Goal: Information Seeking & Learning: Learn about a topic

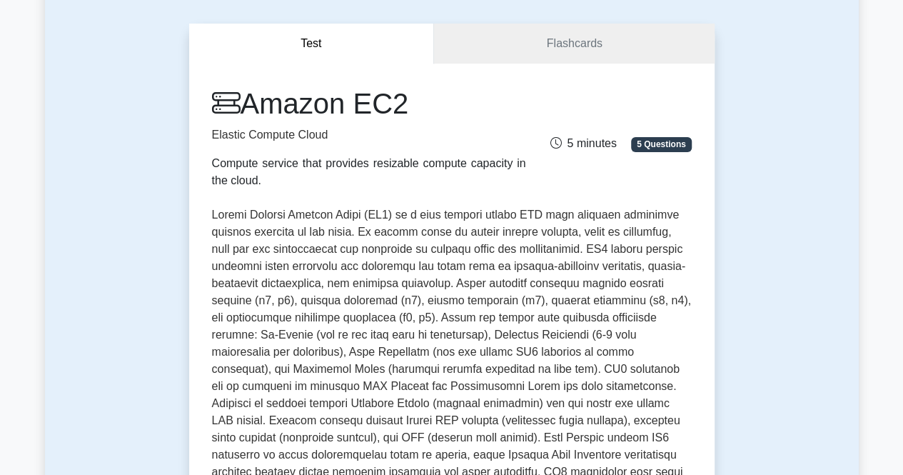
scroll to position [91, 0]
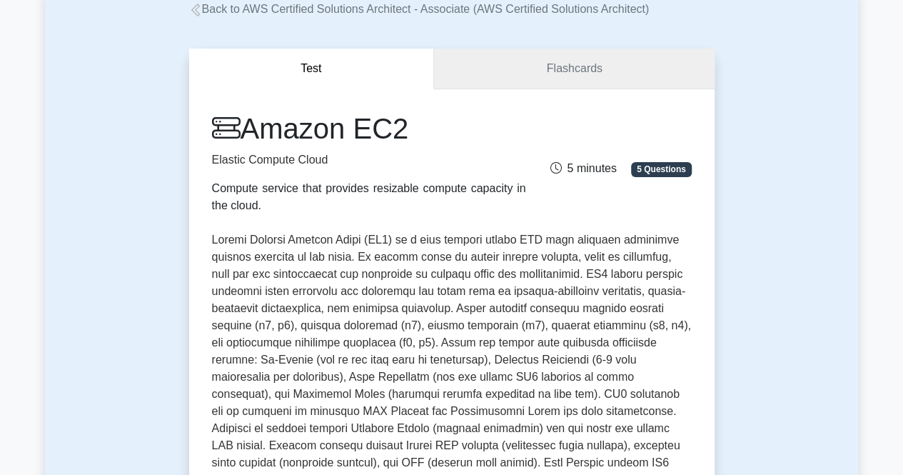
click at [527, 66] on link "Flashcards" at bounding box center [574, 69] width 280 height 41
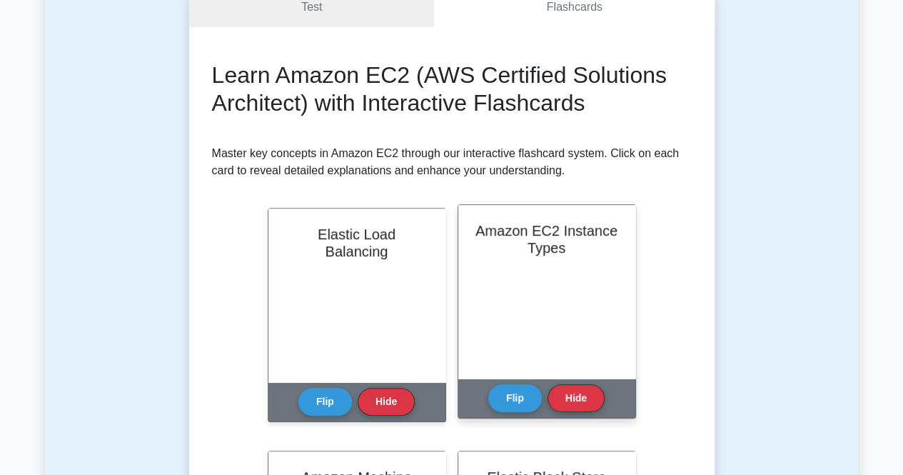
scroll to position [158, 0]
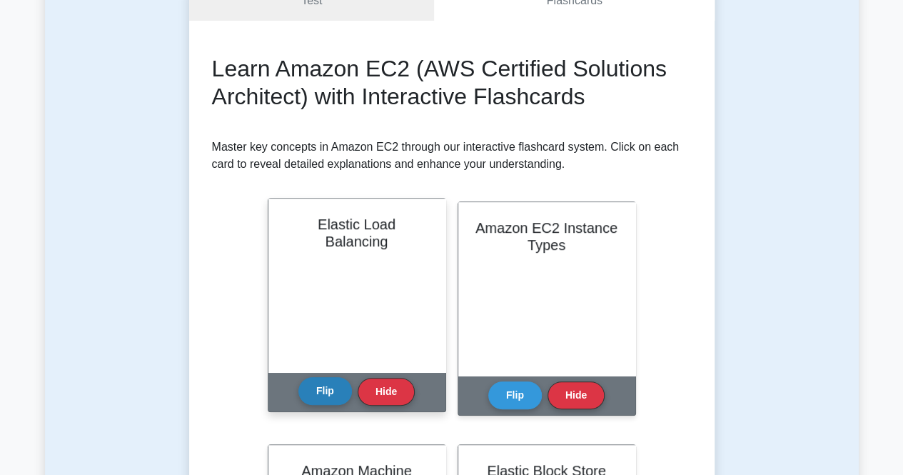
click at [341, 394] on button "Flip" at bounding box center [325, 391] width 54 height 28
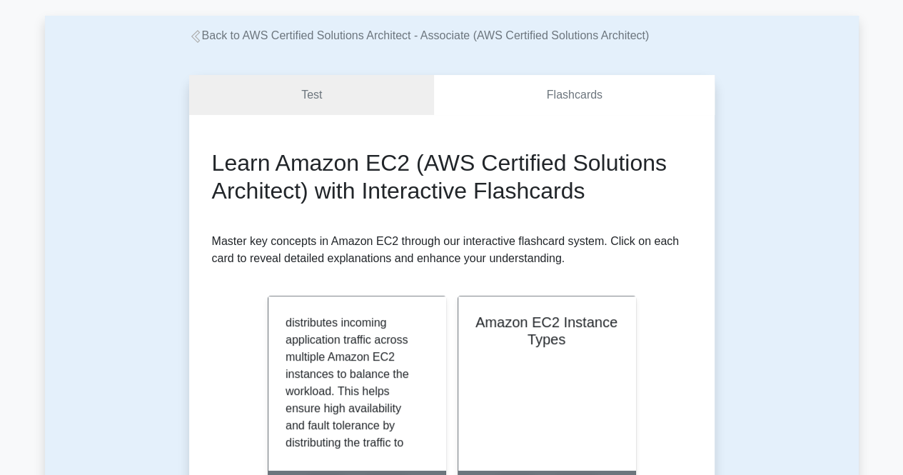
scroll to position [64, 0]
click at [331, 103] on link "Test" at bounding box center [311, 96] width 245 height 41
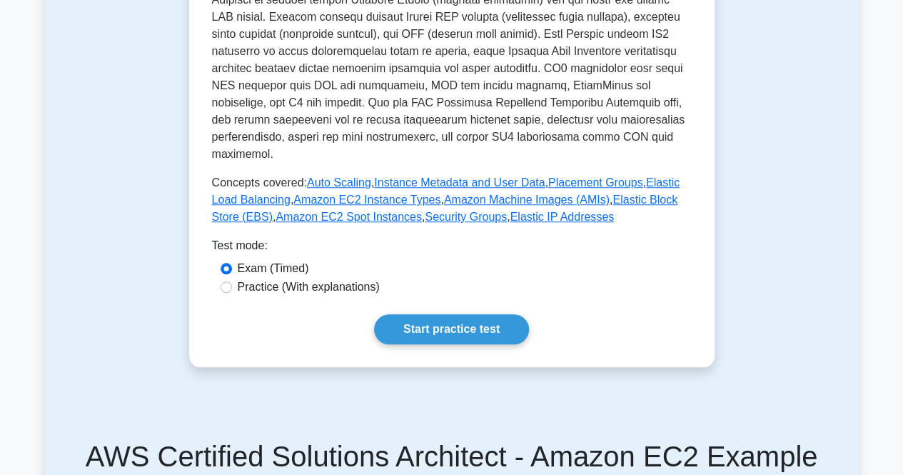
scroll to position [540, 0]
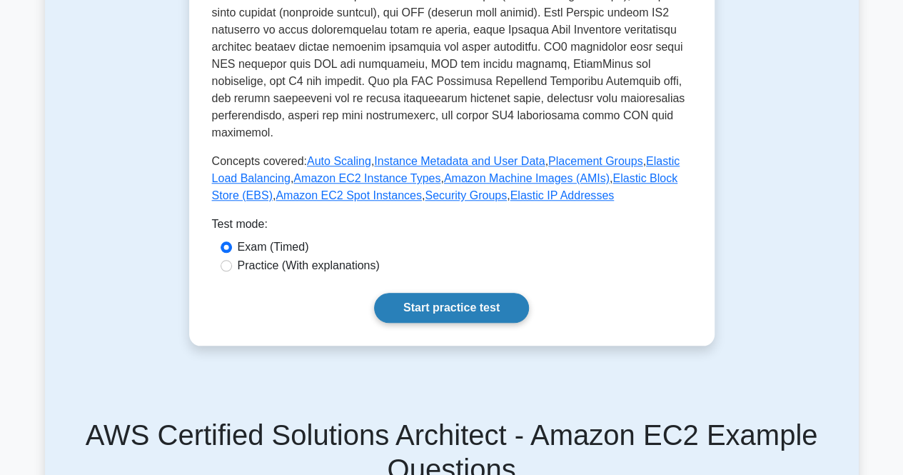
click at [412, 293] on link "Start practice test" at bounding box center [451, 308] width 155 height 30
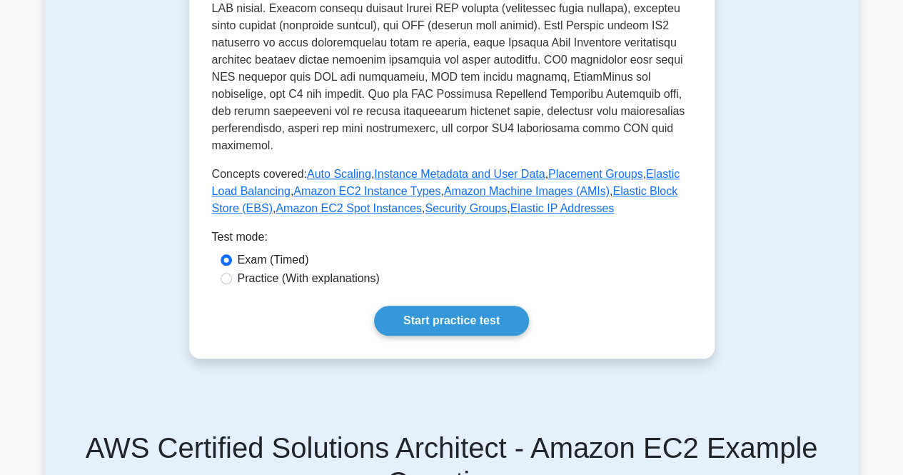
scroll to position [529, 0]
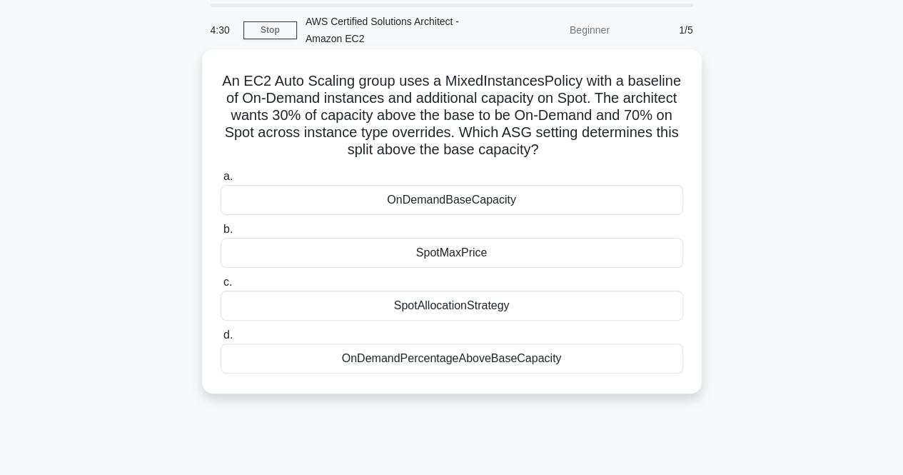
scroll to position [47, 0]
drag, startPoint x: 442, startPoint y: 310, endPoint x: 380, endPoint y: 205, distance: 122.9
click at [380, 205] on div "OnDemandBaseCapacity" at bounding box center [451, 201] width 462 height 30
click at [220, 182] on input "a. OnDemandBaseCapacity" at bounding box center [220, 177] width 0 height 9
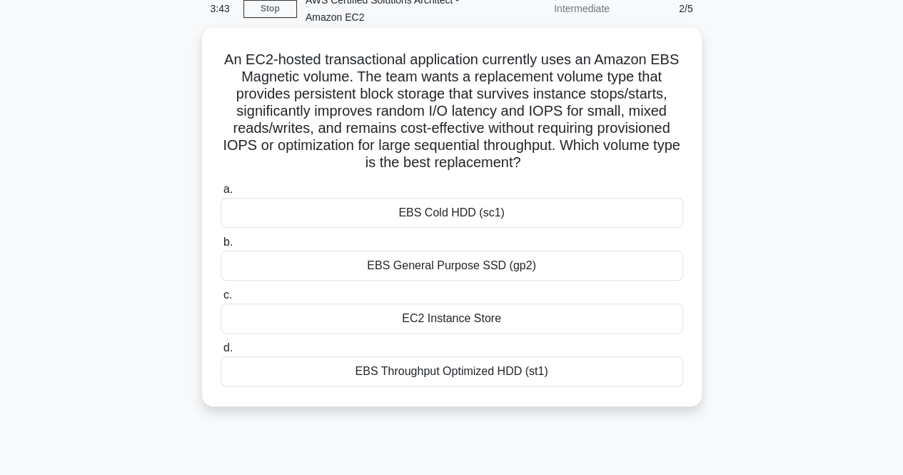
scroll to position [0, 0]
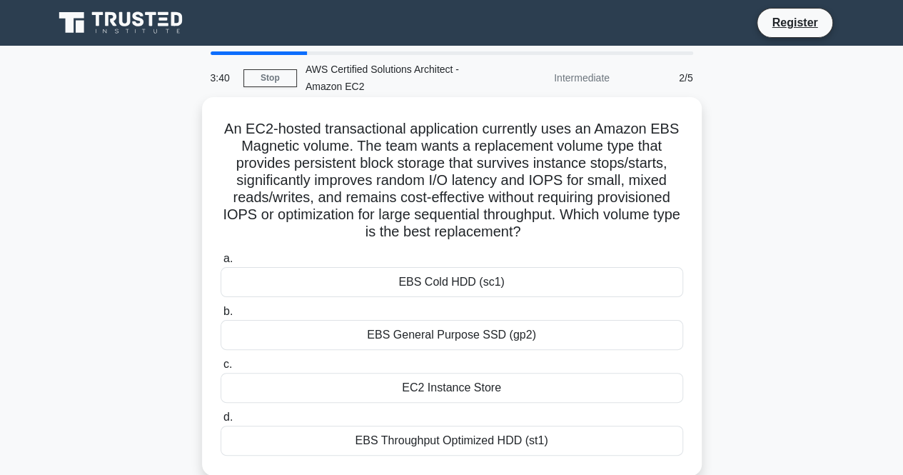
click at [320, 142] on h5 "An EC2-hosted transactional application currently uses an Amazon EBS Magnetic v…" at bounding box center [451, 180] width 465 height 121
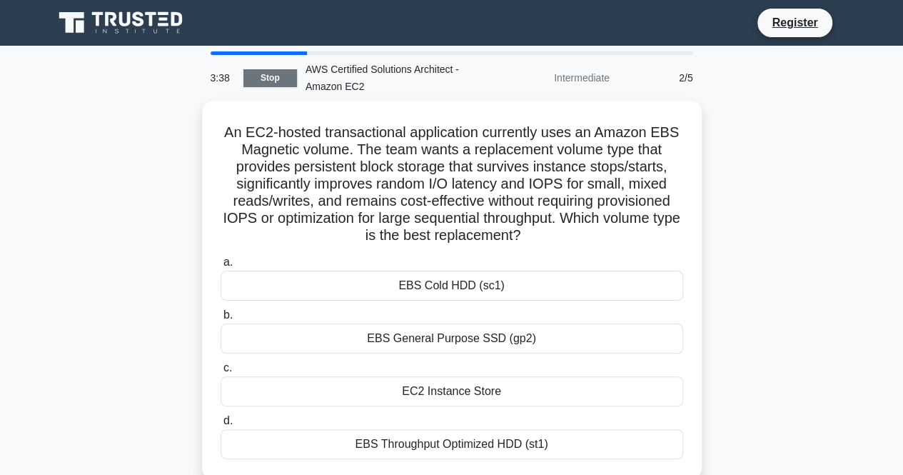
click at [253, 79] on link "Stop" at bounding box center [270, 78] width 54 height 18
